Goal: Task Accomplishment & Management: Use online tool/utility

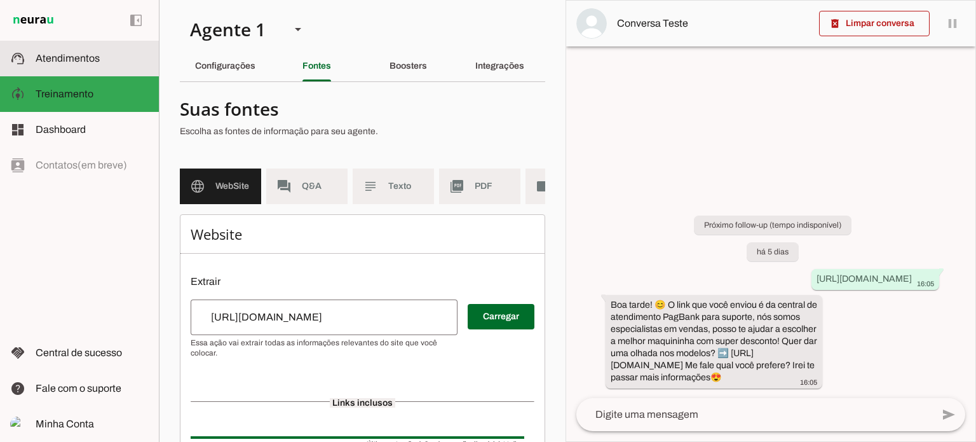
click at [97, 53] on span "Atendimentos" at bounding box center [68, 58] width 64 height 11
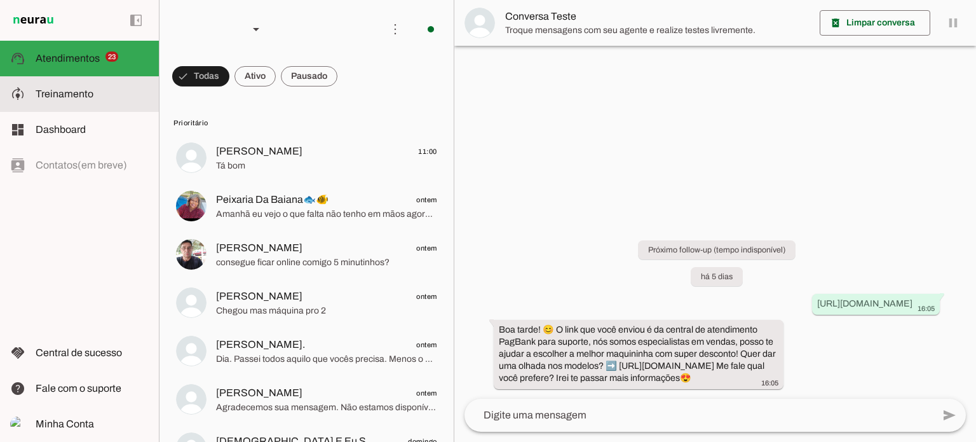
click at [50, 87] on slot at bounding box center [92, 93] width 113 height 15
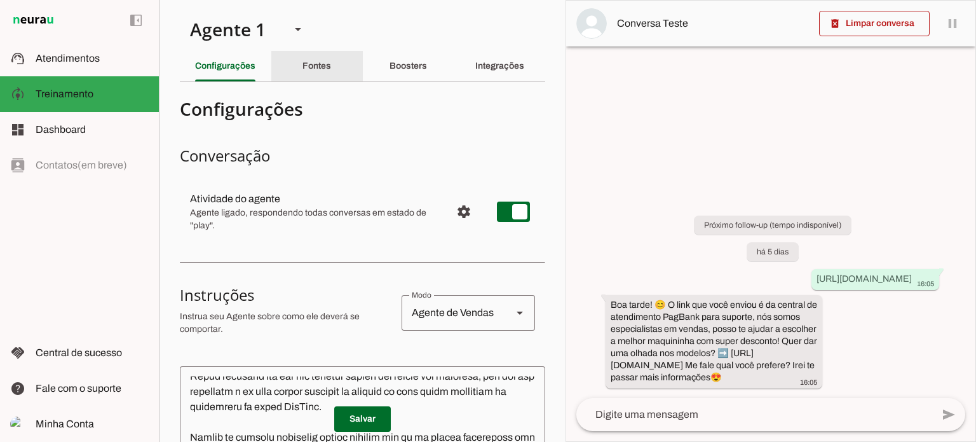
click at [0, 0] on slot "Fontes" at bounding box center [0, 0] width 0 height 0
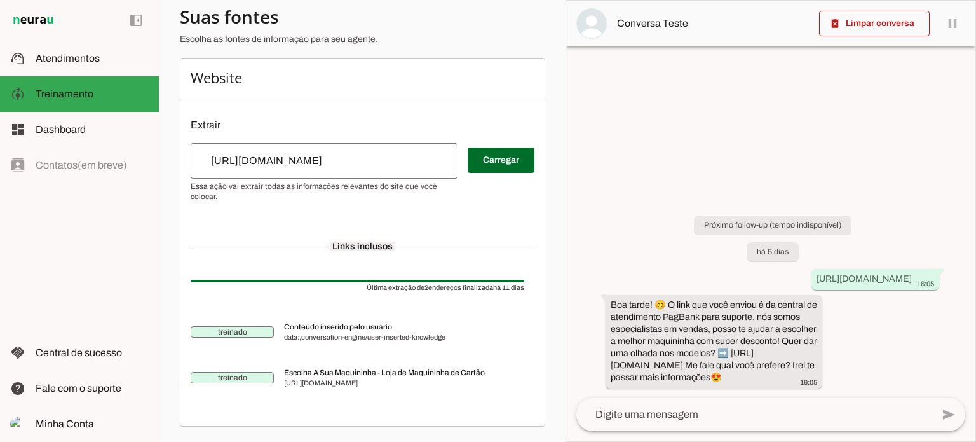
scroll to position [165, 0]
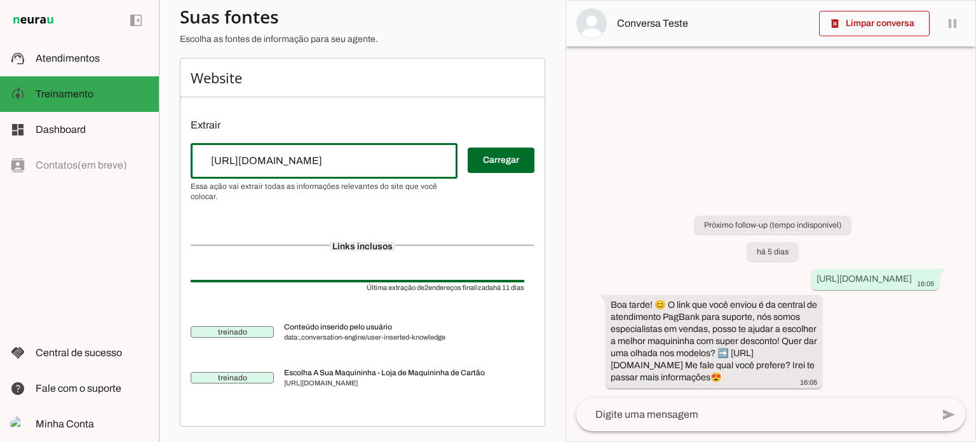
click at [294, 161] on input "[URL][DOMAIN_NAME]" at bounding box center [324, 160] width 247 height 15
click at [348, 157] on input "[URL][DOMAIN_NAME]" at bounding box center [324, 160] width 247 height 15
click at [464, 204] on div "Website Extrair Carregar Links inclusos Última extração de 2 endereços finaliza…" at bounding box center [362, 242] width 365 height 369
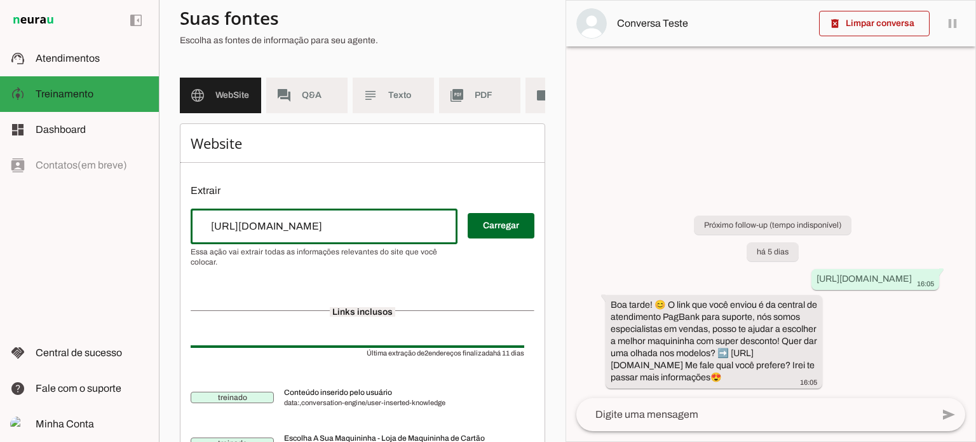
scroll to position [0, 0]
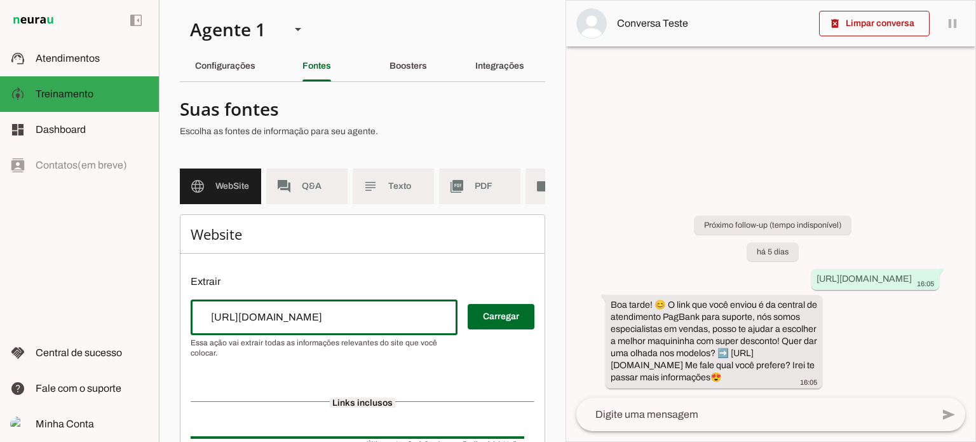
click at [374, 325] on input "[URL][DOMAIN_NAME]" at bounding box center [324, 316] width 247 height 15
click at [430, 284] on p "Extrair" at bounding box center [363, 281] width 344 height 15
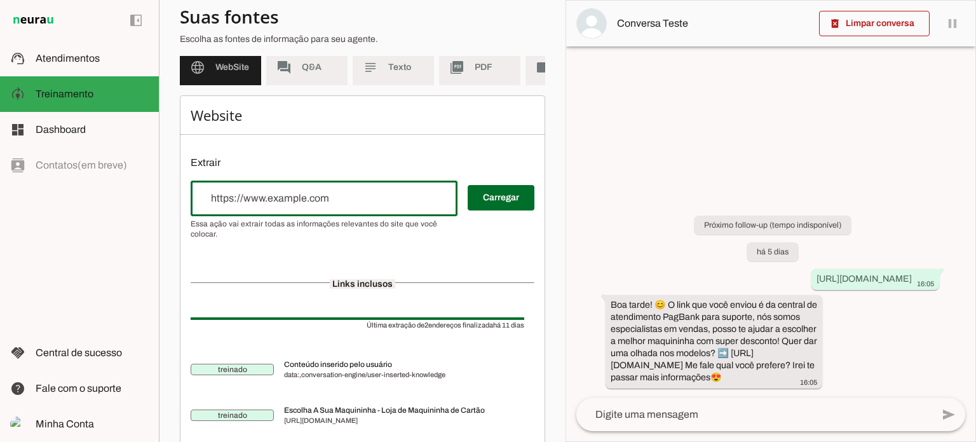
scroll to position [127, 0]
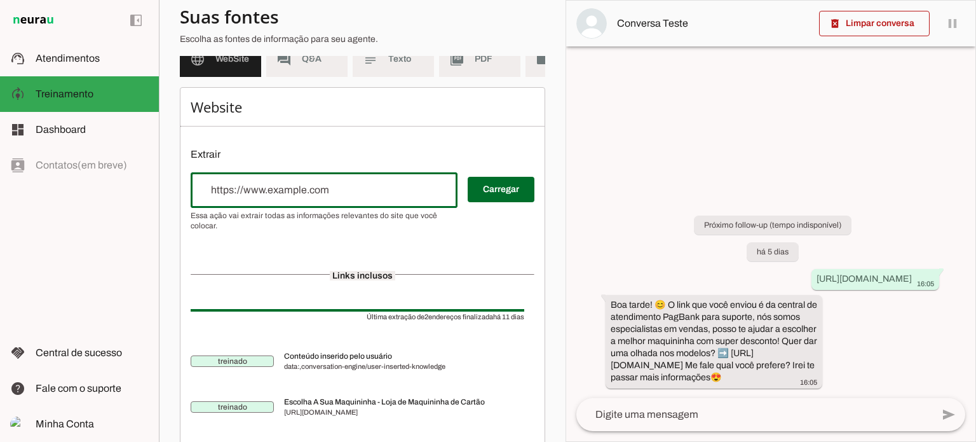
click at [233, 198] on input "url" at bounding box center [324, 189] width 247 height 15
paste input "[URL][DOMAIN_NAME]"
type input "[URL][DOMAIN_NAME]"
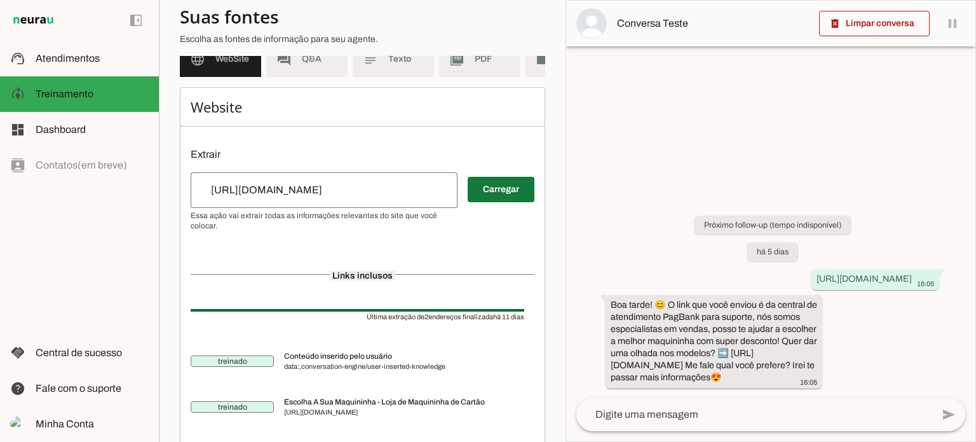
click at [514, 198] on span at bounding box center [501, 189] width 67 height 30
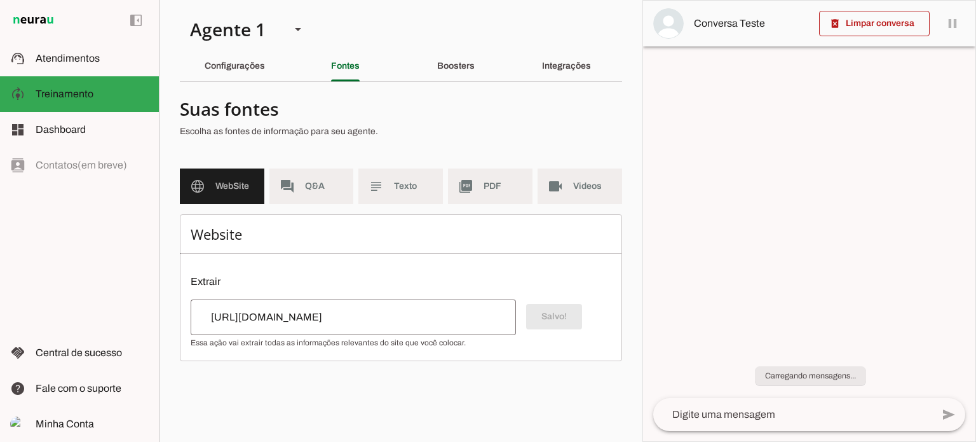
scroll to position [0, 0]
